Goal: Find specific page/section: Find specific page/section

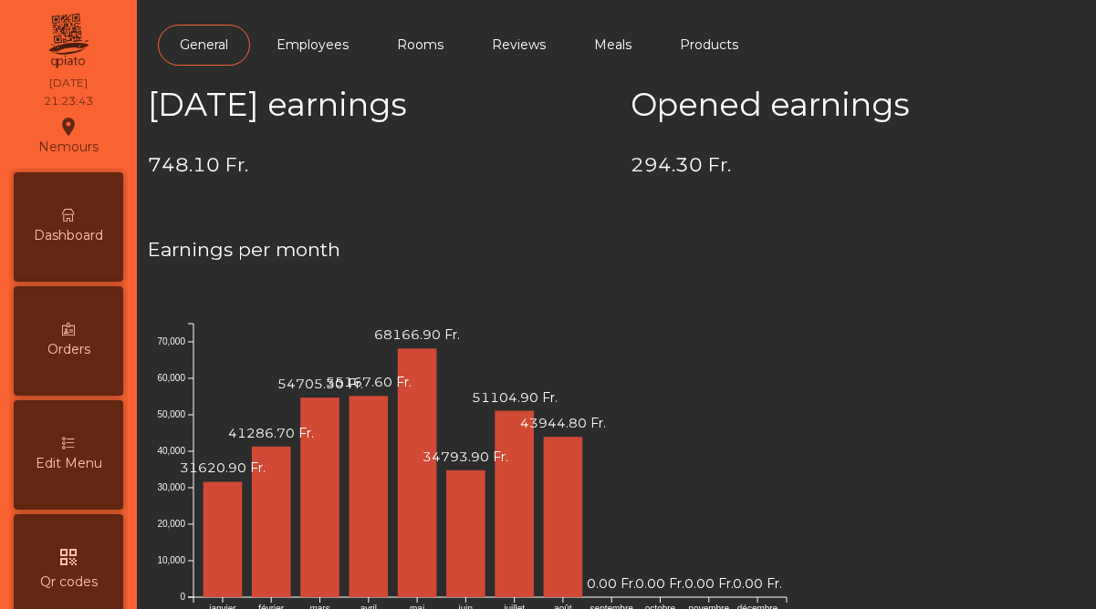
scroll to position [941, 0]
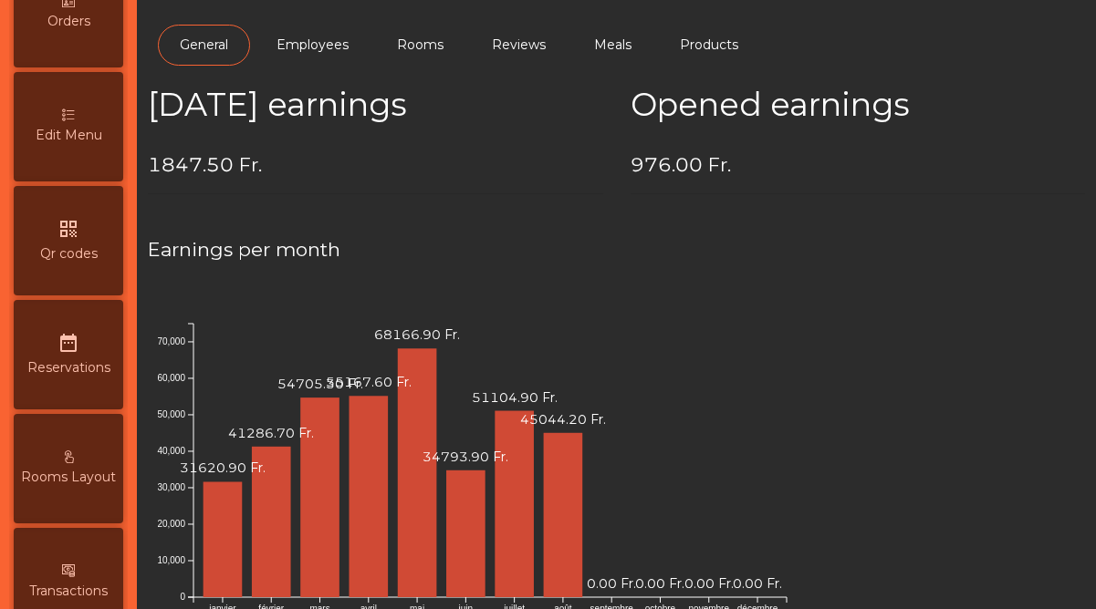
scroll to position [941, 0]
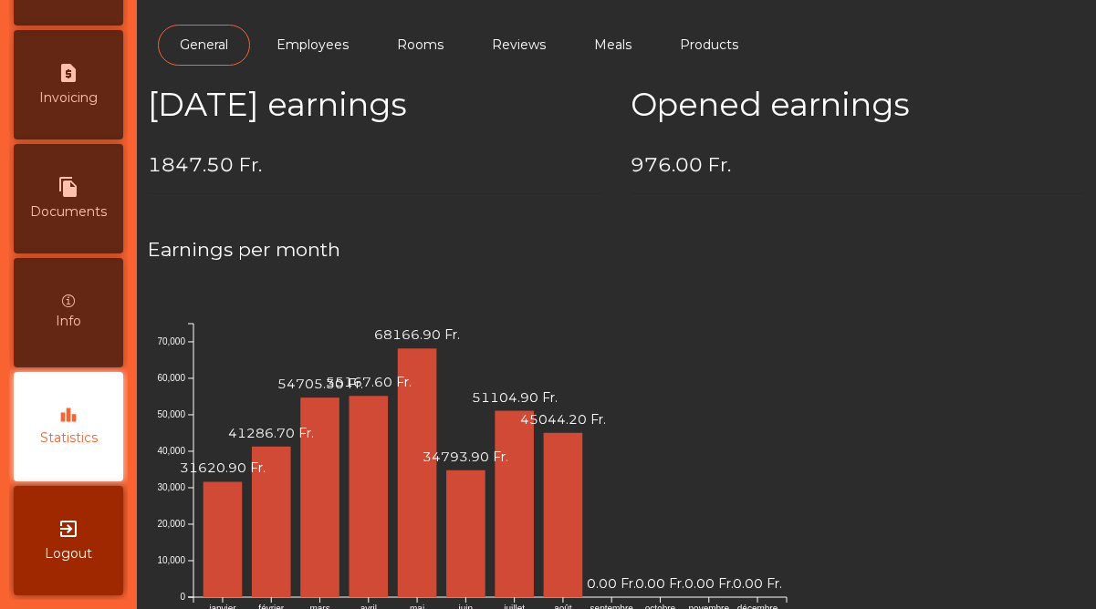
click at [75, 435] on span "Statistics" at bounding box center [68, 438] width 57 height 19
click at [66, 399] on div "leaderboard Statistics" at bounding box center [68, 426] width 109 height 109
